Goal: Complete application form

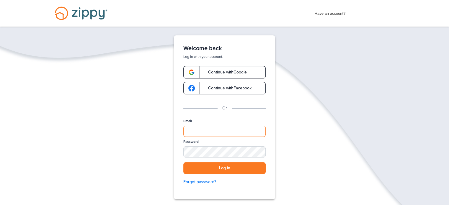
click at [208, 131] on input "Email" at bounding box center [224, 131] width 82 height 11
type input "**********"
click at [213, 167] on button "Log in" at bounding box center [224, 169] width 82 height 12
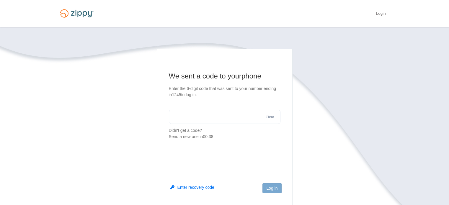
click at [211, 113] on input "text" at bounding box center [225, 117] width 112 height 14
type input "*"
type input "******"
click at [277, 190] on button "Log in" at bounding box center [272, 188] width 19 height 10
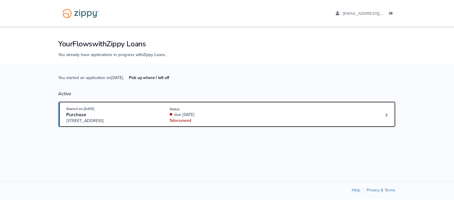
click at [122, 117] on div "Purchase" at bounding box center [111, 115] width 90 height 6
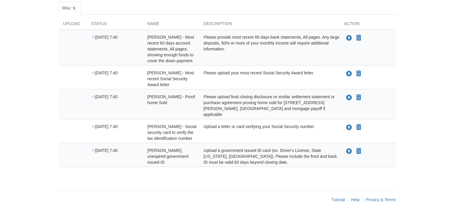
scroll to position [103, 0]
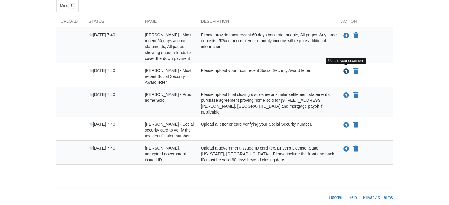
click at [346, 71] on icon "Upload Charles Gullion - Most recent Social Security Award letter" at bounding box center [347, 72] width 6 height 6
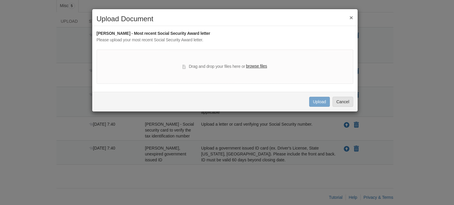
click at [251, 66] on label "browse files" at bounding box center [256, 66] width 21 height 7
click at [0, 0] on input "browse files" at bounding box center [0, 0] width 0 height 0
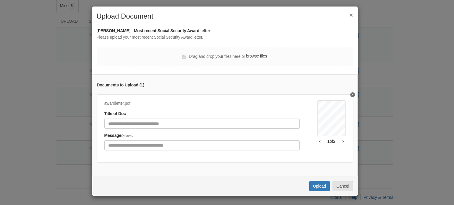
scroll to position [7, 0]
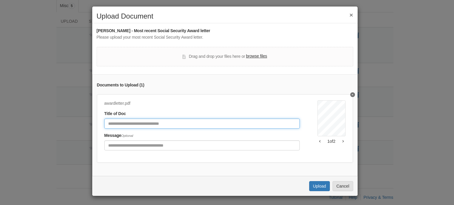
click at [134, 121] on input "Document Title" at bounding box center [201, 124] width 195 height 10
type input "**********"
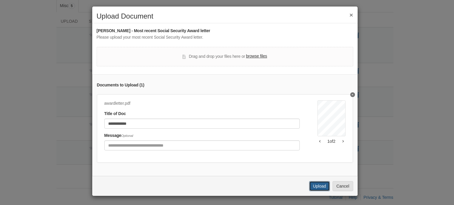
click at [313, 186] on button "Upload" at bounding box center [319, 186] width 21 height 10
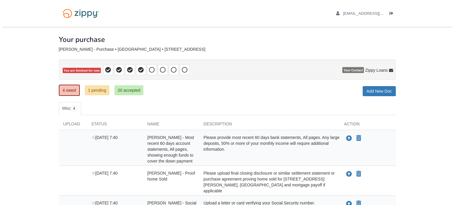
scroll to position [79, 0]
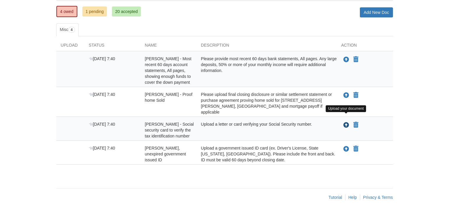
click at [345, 123] on icon "Upload Charles Gullion - Social security card to verify the tax identification …" at bounding box center [347, 126] width 6 height 6
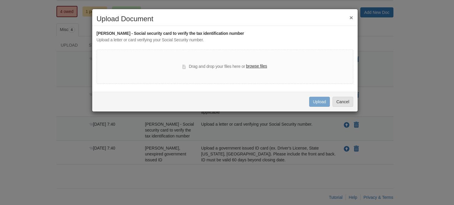
click at [252, 65] on label "browse files" at bounding box center [256, 66] width 21 height 7
click at [0, 0] on input "browse files" at bounding box center [0, 0] width 0 height 0
click at [251, 66] on label "browse files" at bounding box center [256, 66] width 21 height 7
click at [0, 0] on input "browse files" at bounding box center [0, 0] width 0 height 0
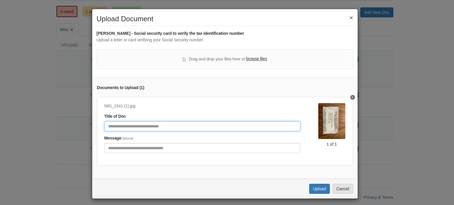
click at [135, 129] on input "Document Title" at bounding box center [202, 126] width 196 height 10
type input "***"
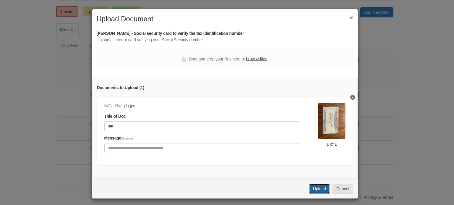
click at [319, 191] on button "Upload" at bounding box center [319, 189] width 21 height 10
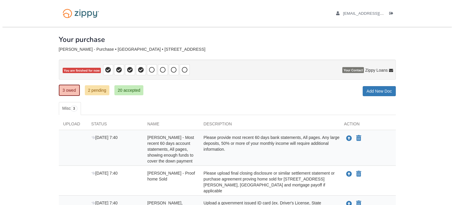
scroll to position [55, 0]
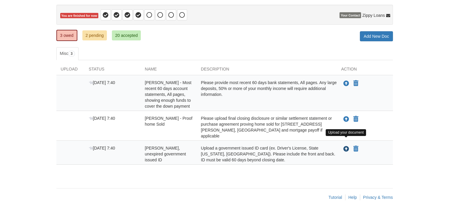
click at [345, 147] on icon "Upload Charles Gullion - Valid, unexpired government issued ID" at bounding box center [347, 150] width 6 height 6
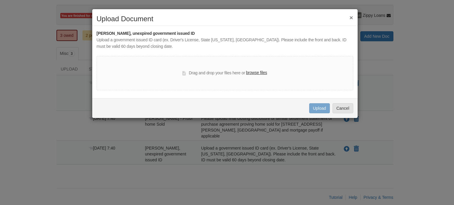
click at [255, 74] on label "browse files" at bounding box center [256, 73] width 21 height 7
click at [0, 0] on input "browse files" at bounding box center [0, 0] width 0 height 0
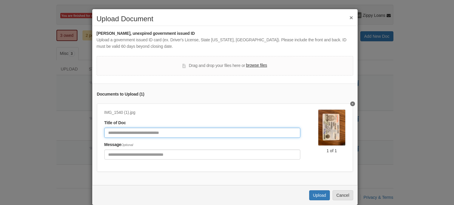
click at [168, 134] on input "Document Title" at bounding box center [202, 133] width 196 height 10
type input "**"
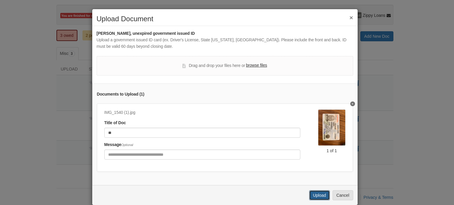
click at [317, 198] on button "Upload" at bounding box center [319, 196] width 21 height 10
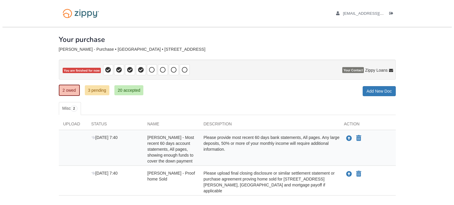
scroll to position [31, 0]
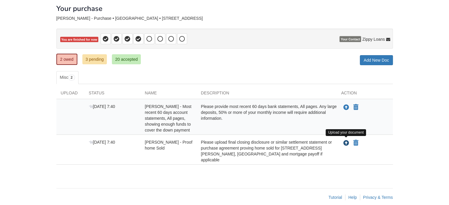
click at [347, 142] on icon "Upload Charles Gullion - Proof home Sold" at bounding box center [347, 144] width 6 height 6
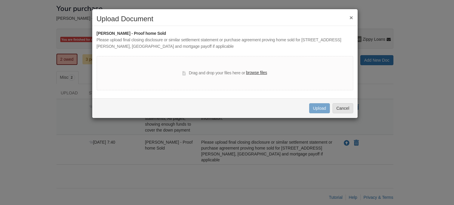
click at [248, 72] on label "browse files" at bounding box center [256, 73] width 21 height 7
click at [0, 0] on input "browse files" at bounding box center [0, 0] width 0 height 0
click at [257, 72] on label "browse files" at bounding box center [256, 73] width 21 height 7
click at [0, 0] on input "browse files" at bounding box center [0, 0] width 0 height 0
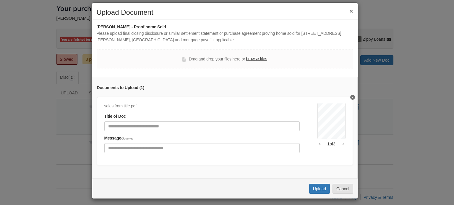
scroll to position [13, 0]
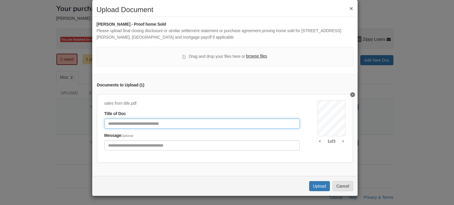
click at [152, 122] on input "Document Title" at bounding box center [201, 124] width 195 height 10
type input "**********"
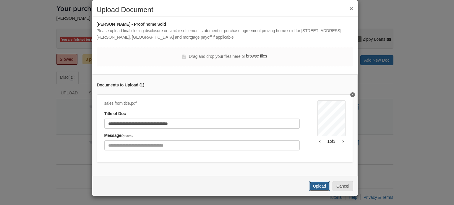
click at [312, 187] on button "Upload" at bounding box center [319, 186] width 21 height 10
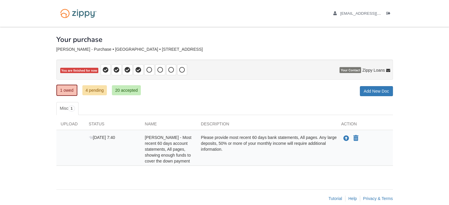
scroll to position [7, 0]
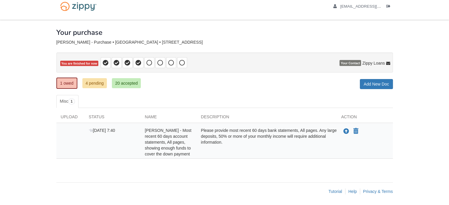
click at [149, 146] on span "[PERSON_NAME] - Most recent 60 days account statements, All pages, showing enou…" at bounding box center [168, 142] width 47 height 28
click at [101, 85] on link "4 pending" at bounding box center [94, 83] width 25 height 10
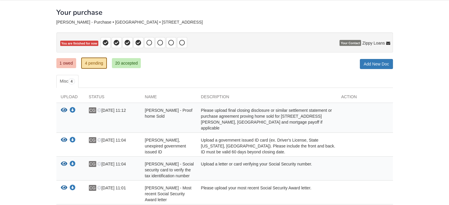
scroll to position [67, 0]
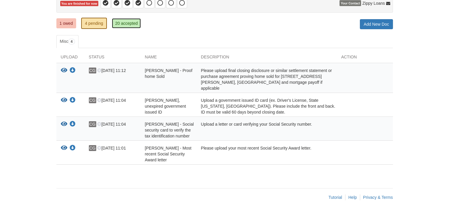
click at [120, 21] on link "20 accepted" at bounding box center [126, 23] width 29 height 10
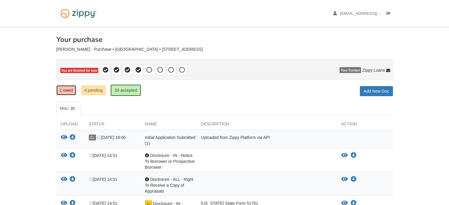
click at [65, 88] on link "1 owed" at bounding box center [66, 90] width 20 height 10
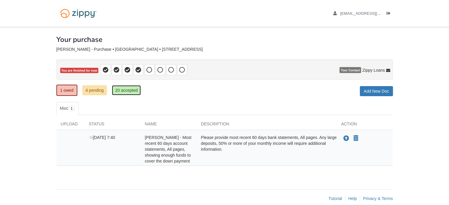
click at [128, 92] on link "20 accepted" at bounding box center [126, 90] width 29 height 10
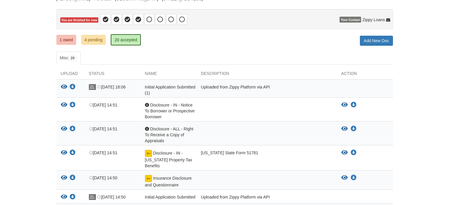
scroll to position [118, 0]
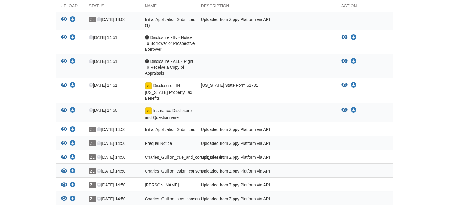
click at [141, 109] on div "Insurance Disclosure and Questionnaire" at bounding box center [169, 114] width 56 height 13
click at [146, 110] on img at bounding box center [148, 111] width 7 height 7
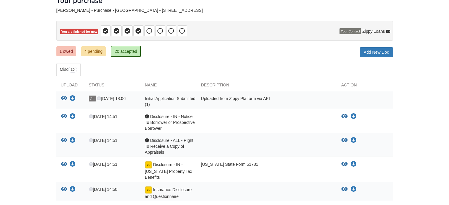
scroll to position [0, 0]
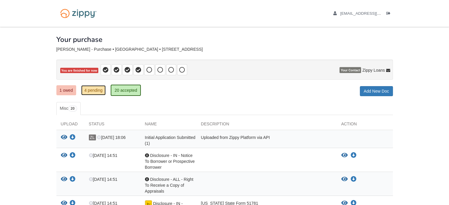
click at [94, 90] on link "4 pending" at bounding box center [93, 90] width 25 height 10
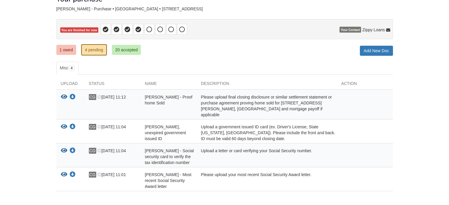
scroll to position [67, 0]
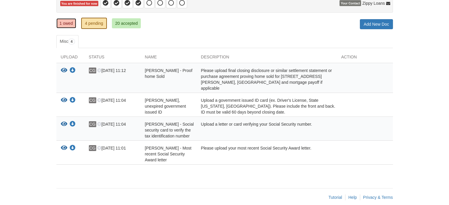
click at [58, 25] on link "1 owed" at bounding box center [66, 23] width 20 height 10
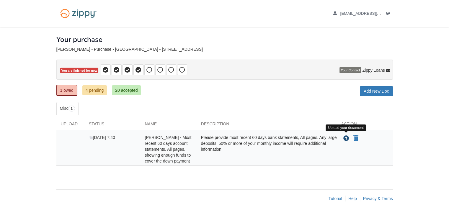
click at [344, 139] on icon "Upload Charles Gullion - Most recent 60 days account statements, All pages, sho…" at bounding box center [347, 139] width 6 height 6
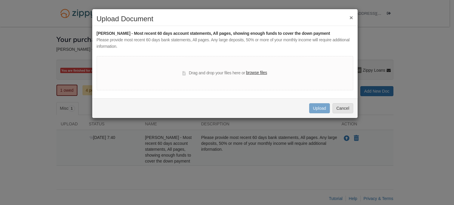
click at [256, 73] on label "browse files" at bounding box center [256, 73] width 21 height 7
click at [0, 0] on input "browse files" at bounding box center [0, 0] width 0 height 0
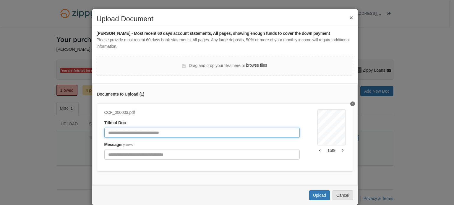
click at [142, 132] on input "Document Title" at bounding box center [202, 133] width 196 height 10
type input "**********"
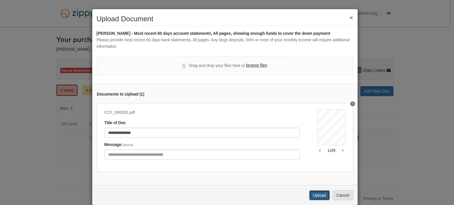
click at [318, 198] on button "Upload" at bounding box center [319, 196] width 21 height 10
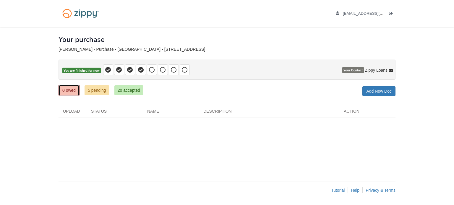
click at [65, 90] on link "0 owed" at bounding box center [69, 90] width 21 height 11
click at [92, 92] on link "5 pending" at bounding box center [97, 90] width 25 height 10
